Goal: Communication & Community: Answer question/provide support

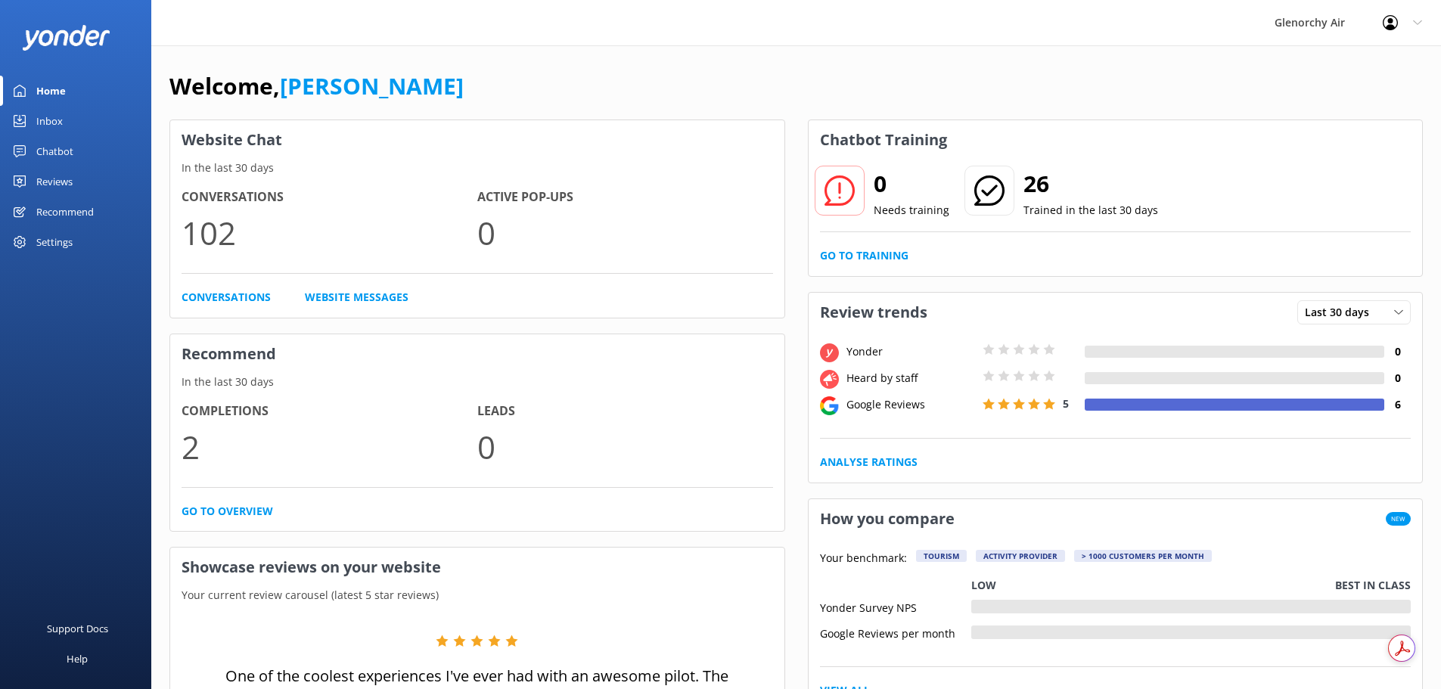
click at [76, 120] on link "Inbox" at bounding box center [75, 121] width 151 height 30
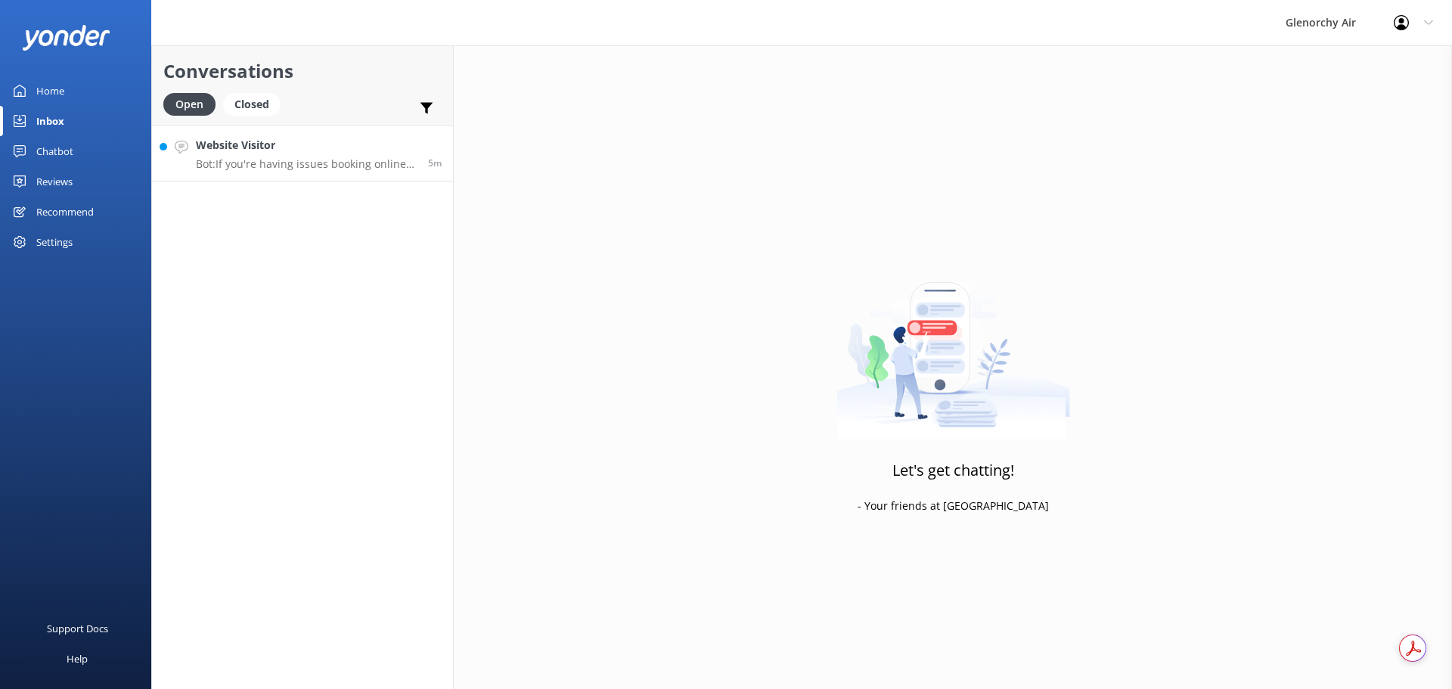
click at [341, 158] on p "Bot: If you're having issues booking online, please contact the Glenorchy Air t…" at bounding box center [306, 164] width 221 height 14
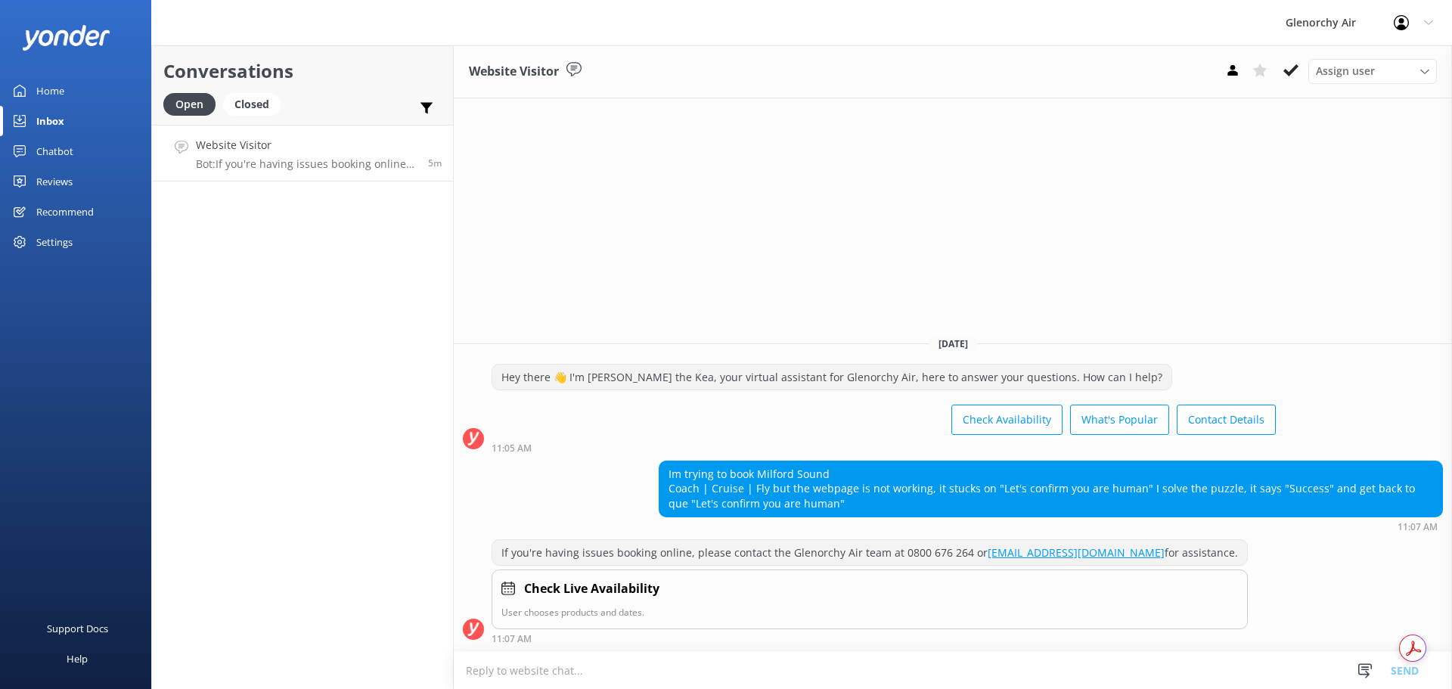
click at [630, 665] on textarea at bounding box center [953, 670] width 998 height 37
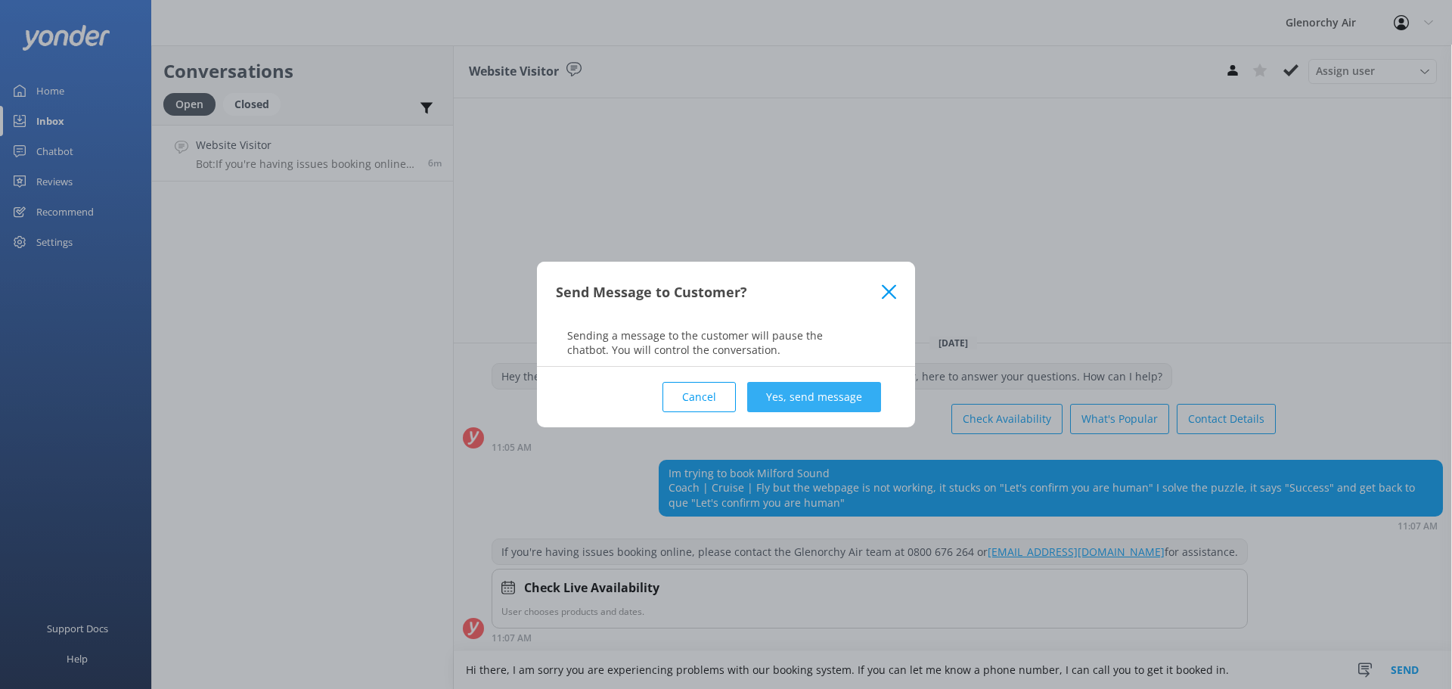
type textarea "Hi there, I am sorry you are experiencing problems with our booking system. If …"
click at [841, 394] on button "Yes, send message" at bounding box center [814, 397] width 134 height 30
